Goal: Task Accomplishment & Management: Manage account settings

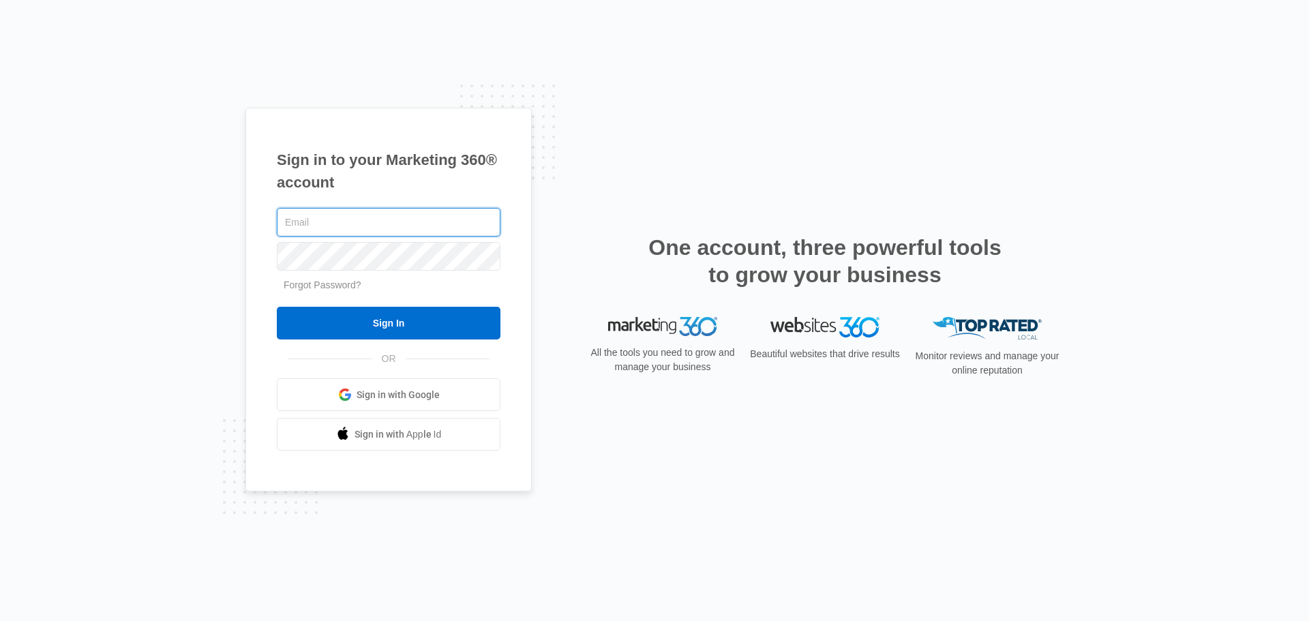
type input "[PERSON_NAME][EMAIL_ADDRESS][DOMAIN_NAME]"
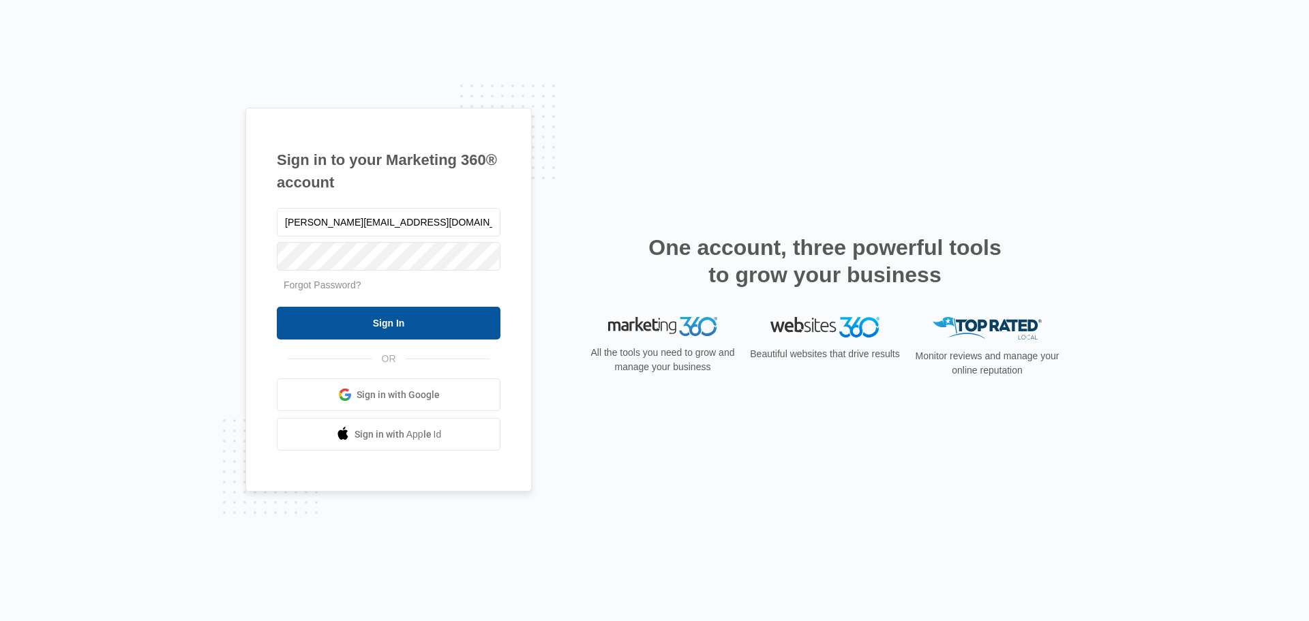
click at [382, 319] on input "Sign In" at bounding box center [389, 323] width 224 height 33
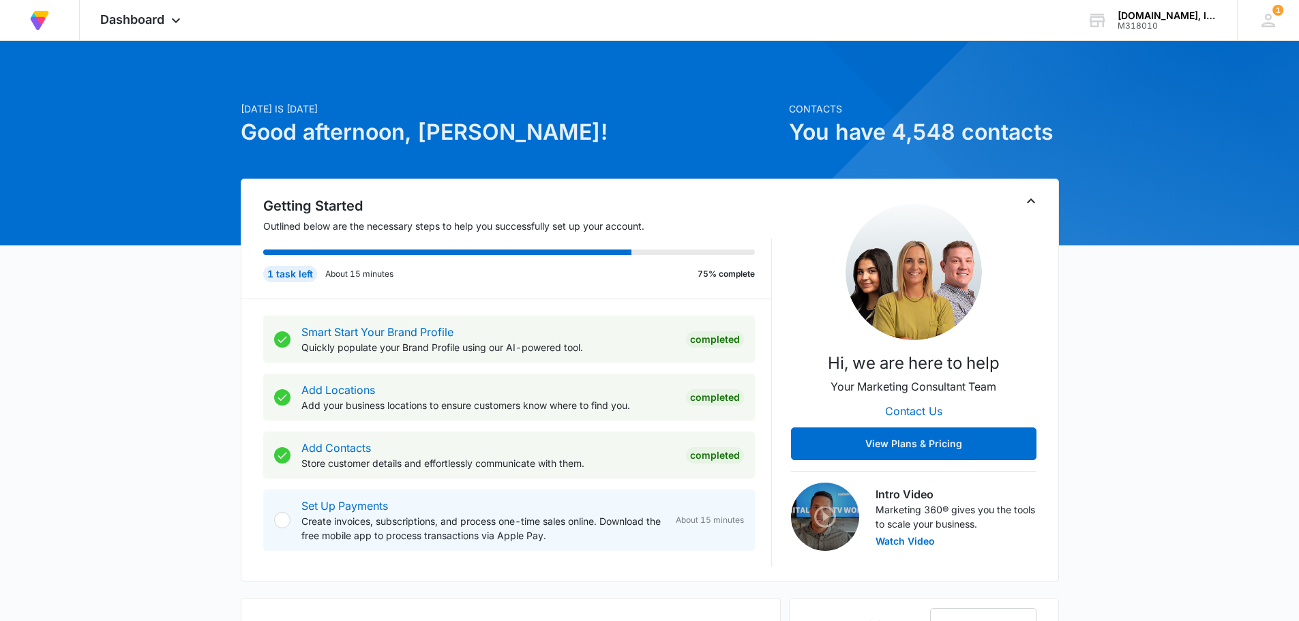
click at [1150, 18] on div "TheBookPC.com, Inc." at bounding box center [1168, 15] width 100 height 11
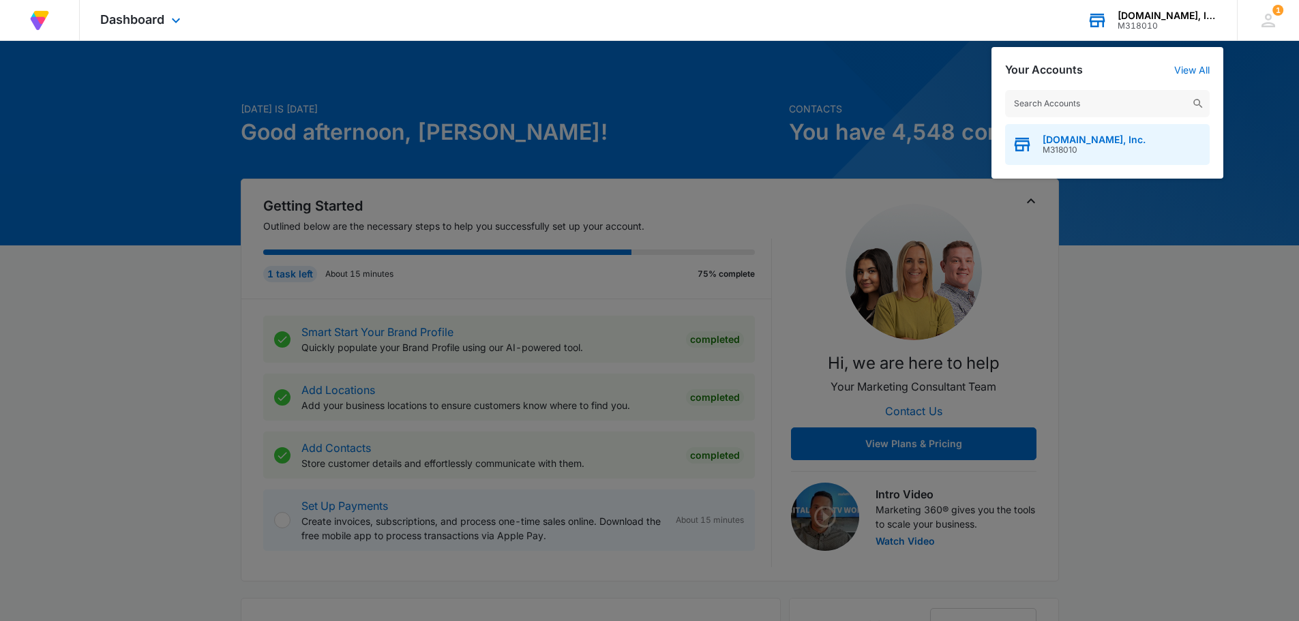
click at [1091, 149] on span "M318010" at bounding box center [1094, 150] width 103 height 10
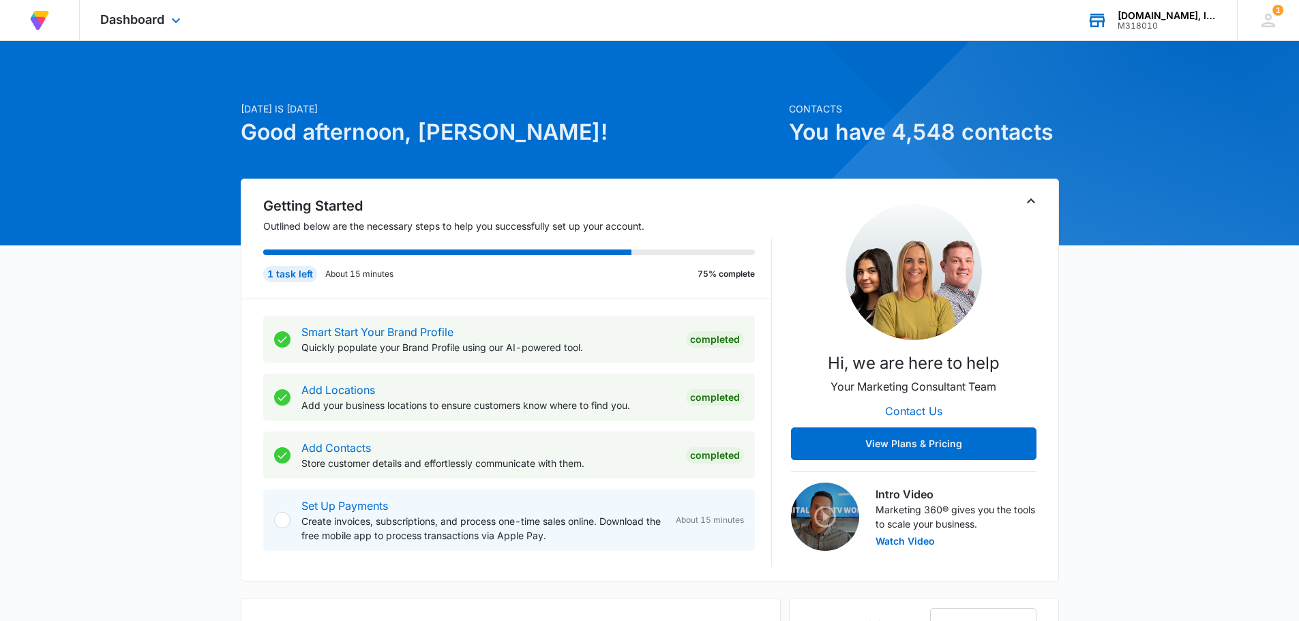
click at [1136, 19] on div "TheBookPC.com, Inc." at bounding box center [1168, 15] width 100 height 11
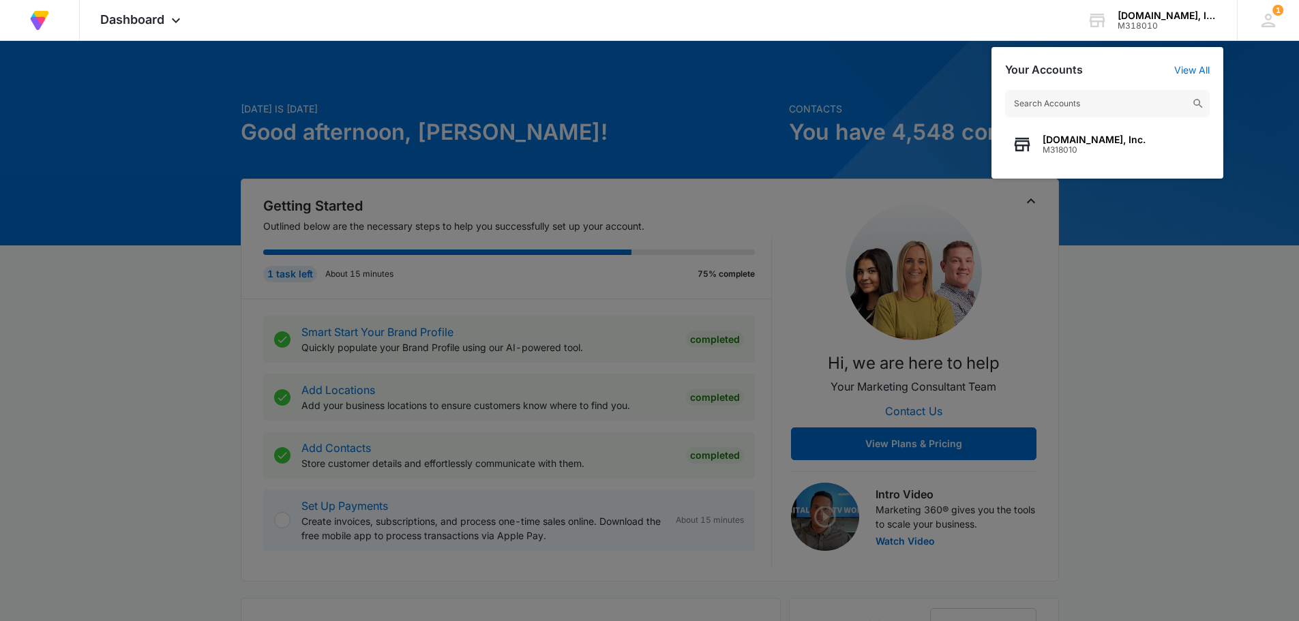
click at [1127, 278] on div at bounding box center [649, 310] width 1299 height 621
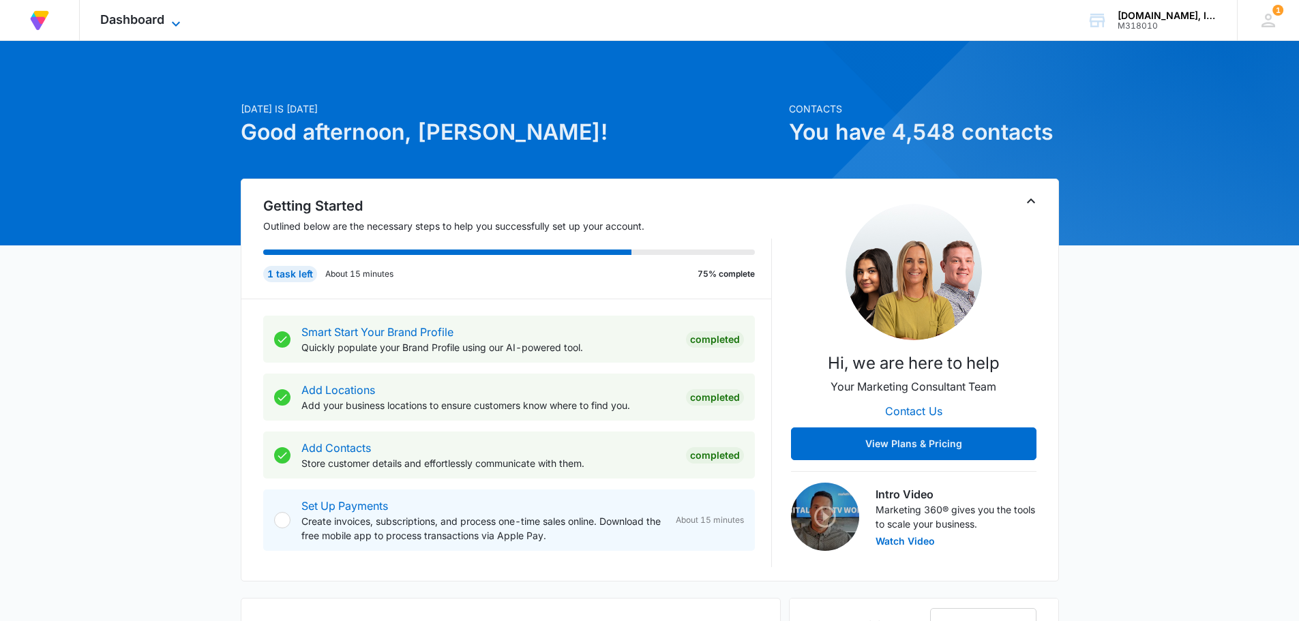
click at [179, 18] on icon at bounding box center [176, 24] width 16 height 16
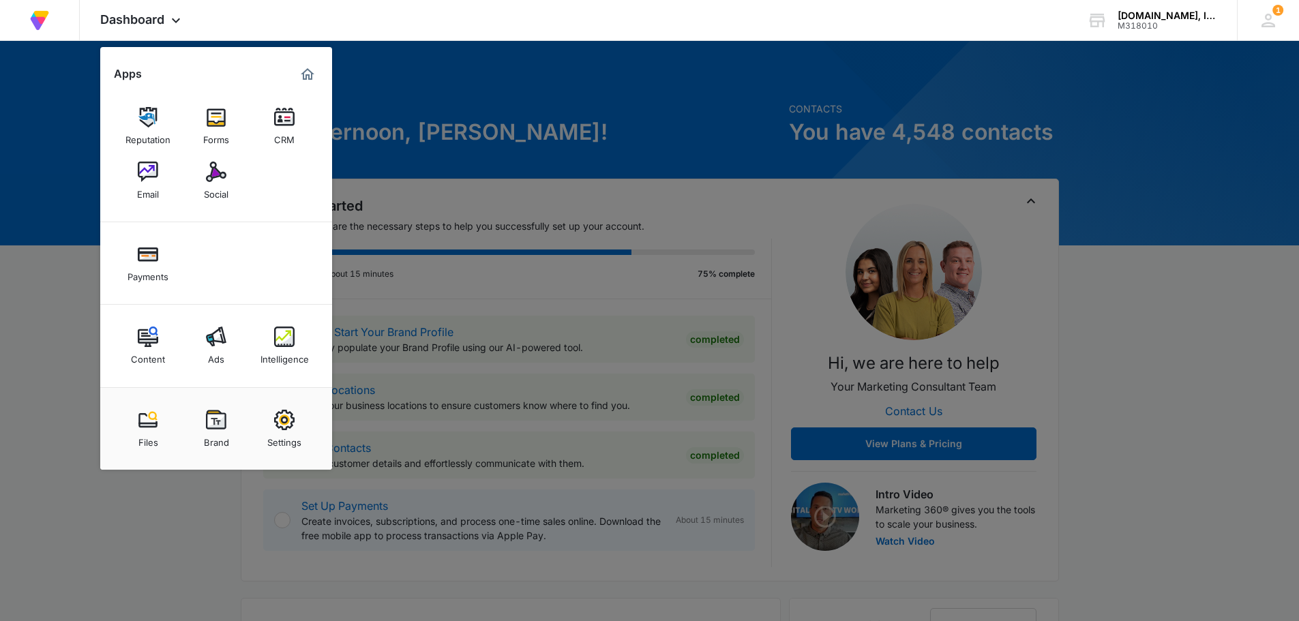
click at [453, 65] on div at bounding box center [649, 310] width 1299 height 621
